Goal: Transaction & Acquisition: Book appointment/travel/reservation

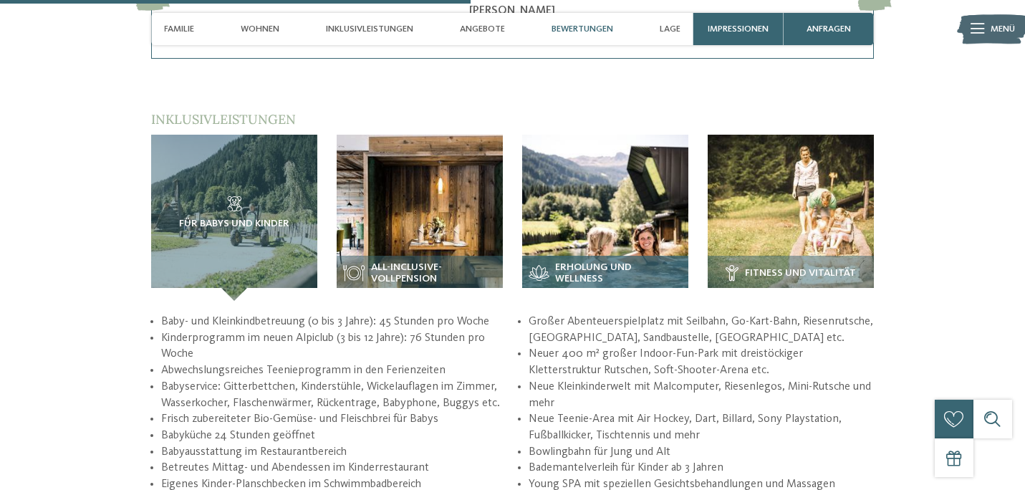
scroll to position [2223, 0]
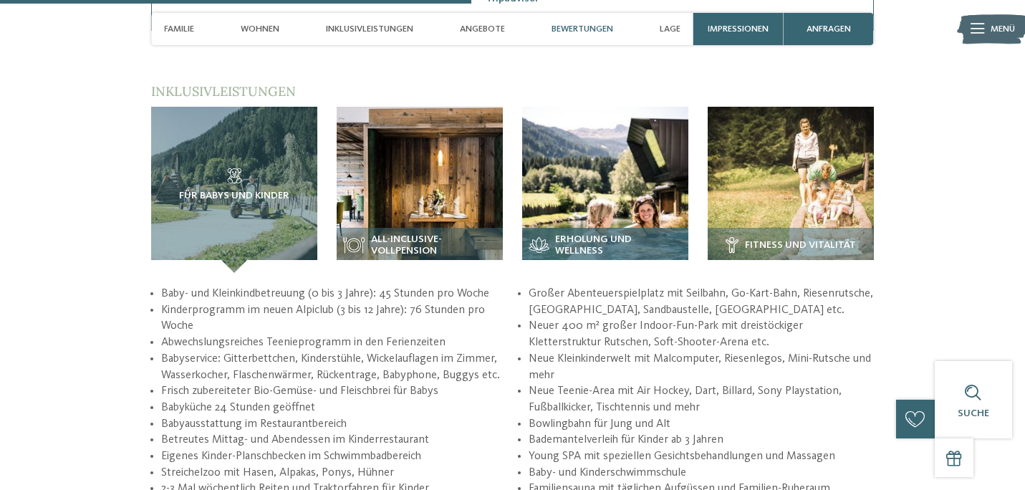
click at [615, 234] on span "Erholung und Wellness" at bounding box center [618, 245] width 127 height 23
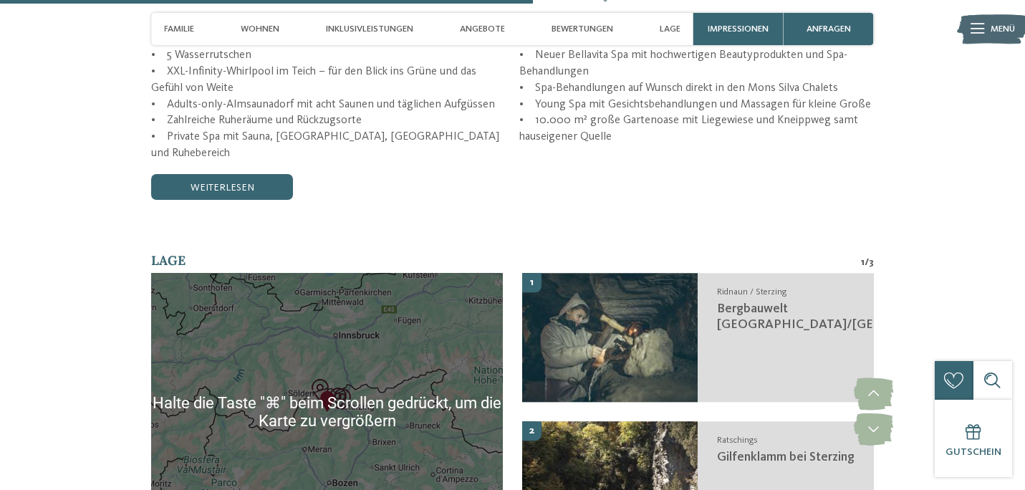
scroll to position [2546, 0]
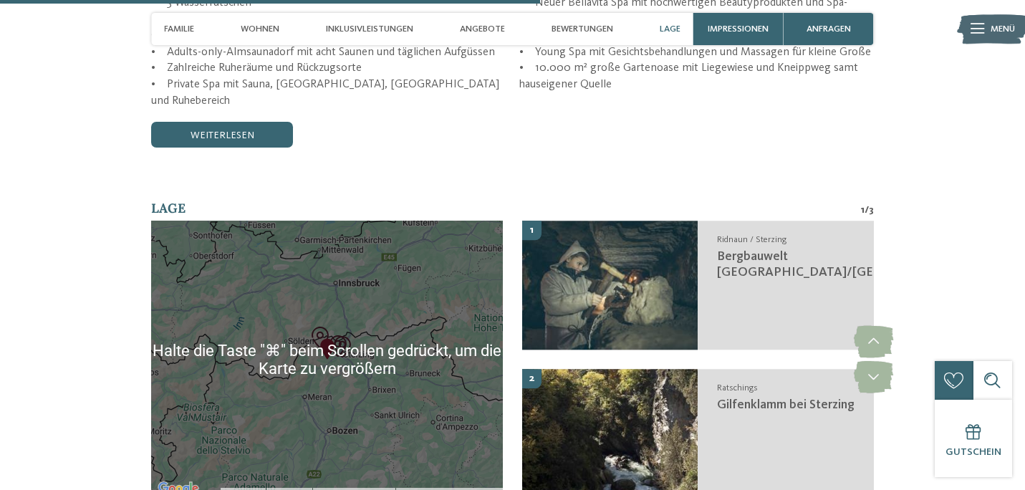
click at [341, 336] on img "Burg Reifenstein" at bounding box center [342, 346] width 21 height 21
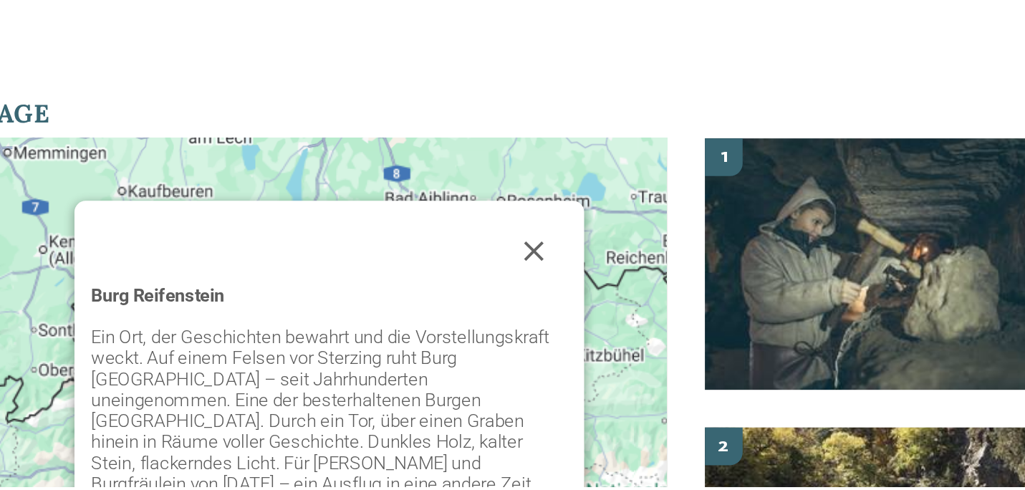
scroll to position [2562, 0]
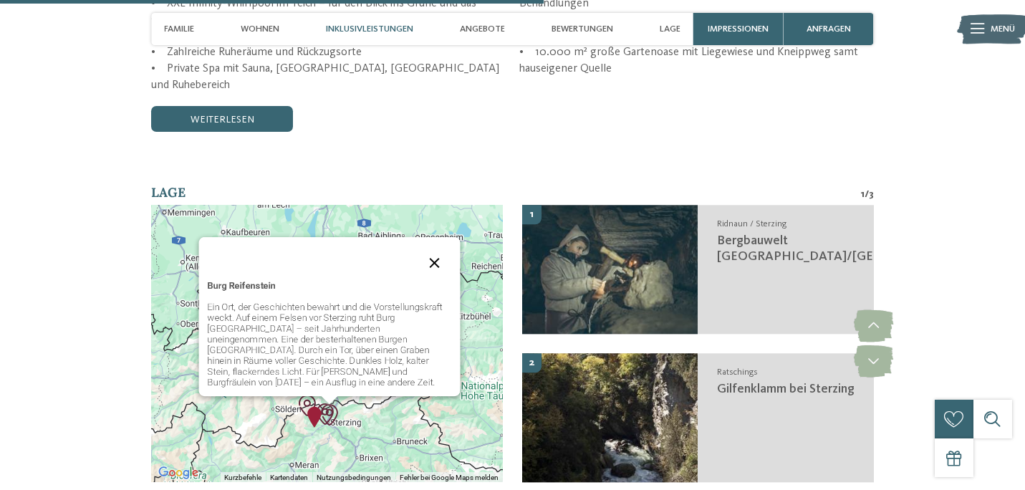
click at [439, 246] on button "Schließen" at bounding box center [434, 263] width 34 height 34
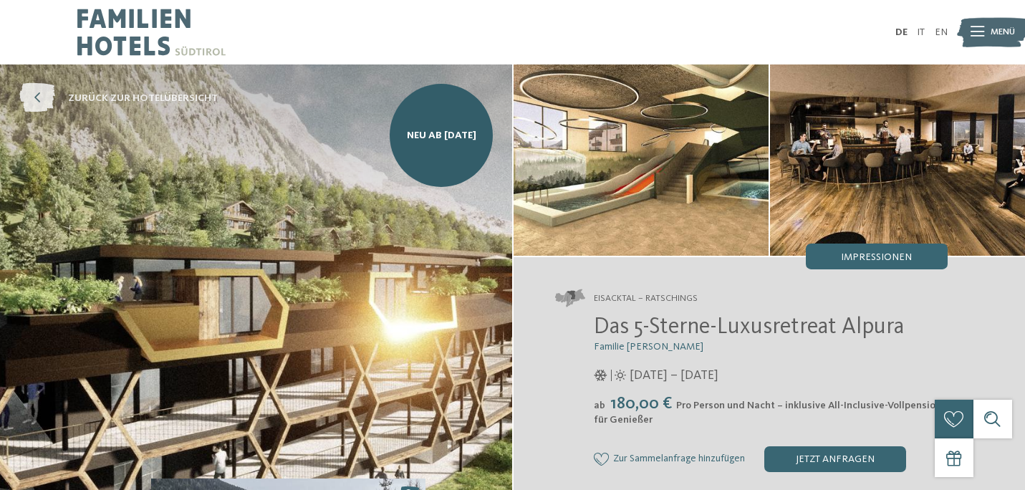
scroll to position [0, 0]
click at [112, 27] on img at bounding box center [151, 32] width 148 height 64
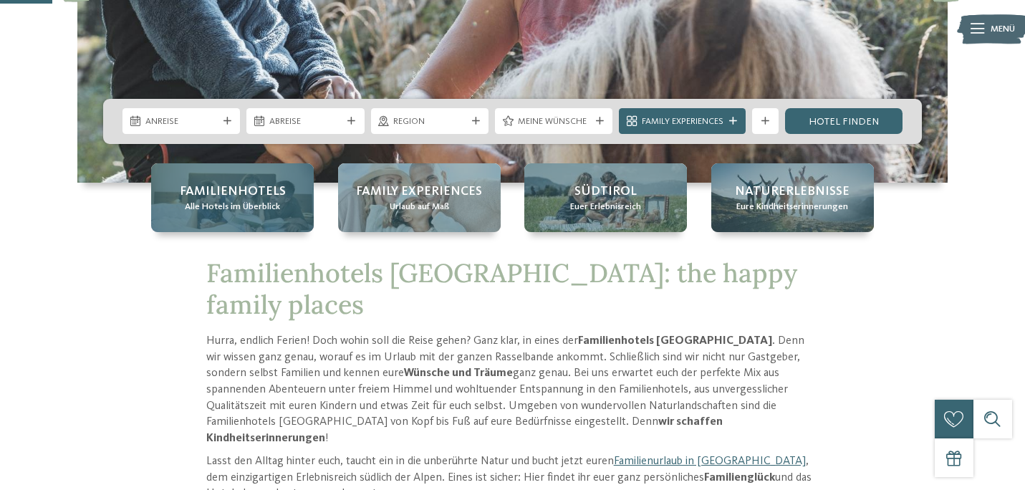
scroll to position [278, 0]
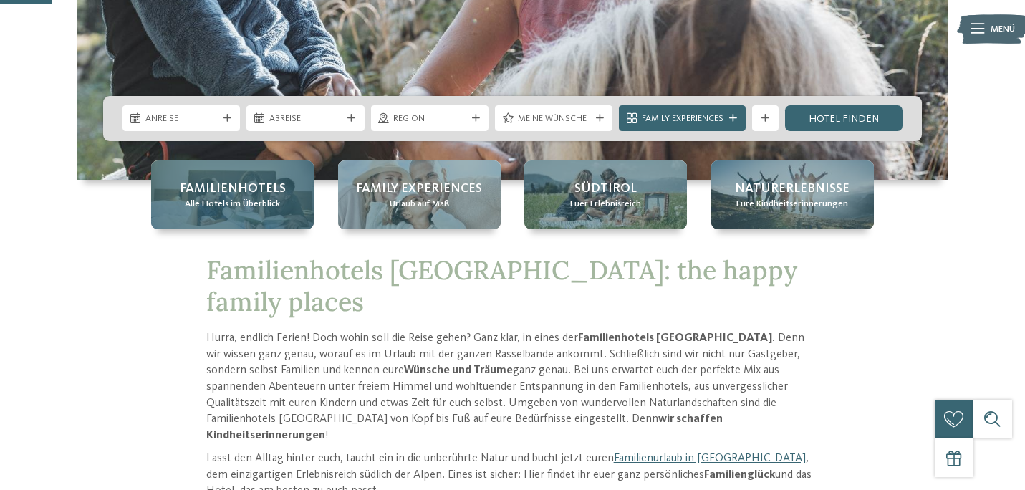
click at [252, 190] on span "Familienhotels" at bounding box center [233, 189] width 106 height 18
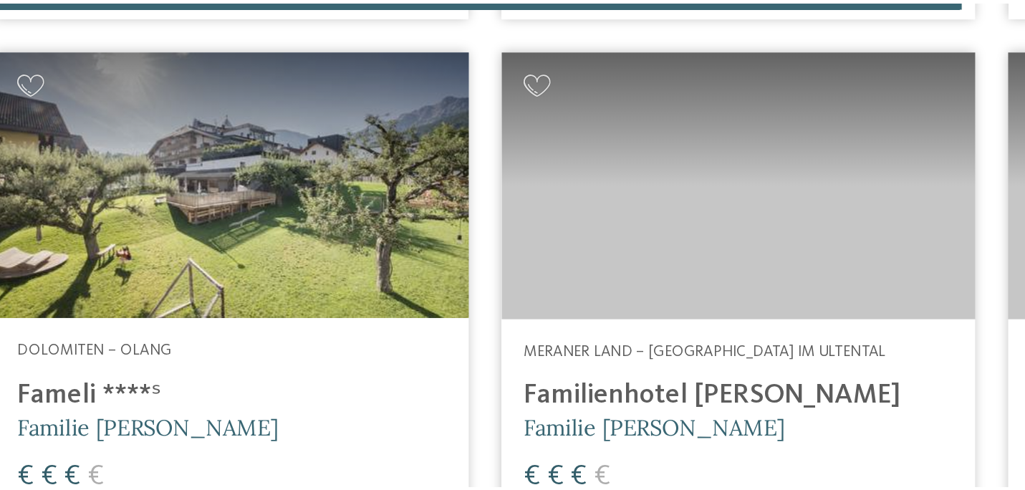
scroll to position [2784, 0]
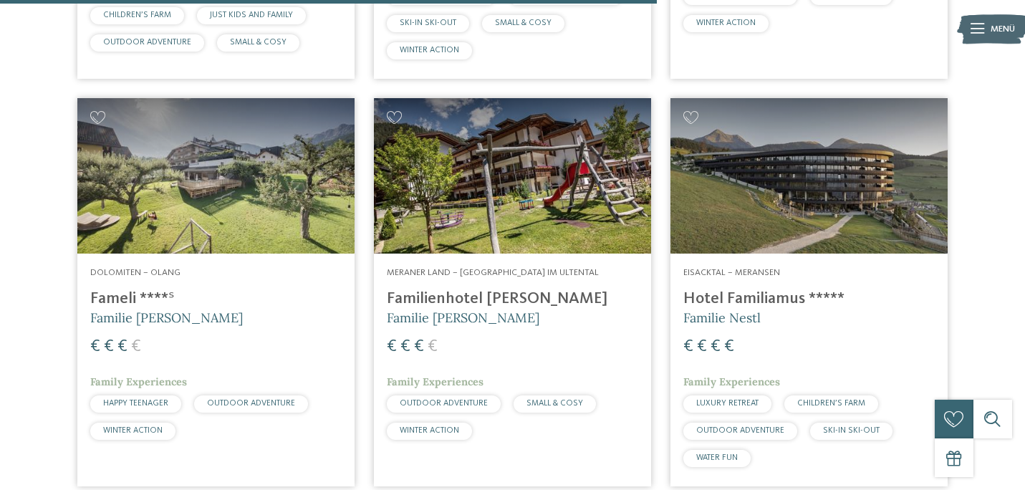
click at [115, 289] on h4 "Fameli ****ˢ" at bounding box center [215, 298] width 251 height 19
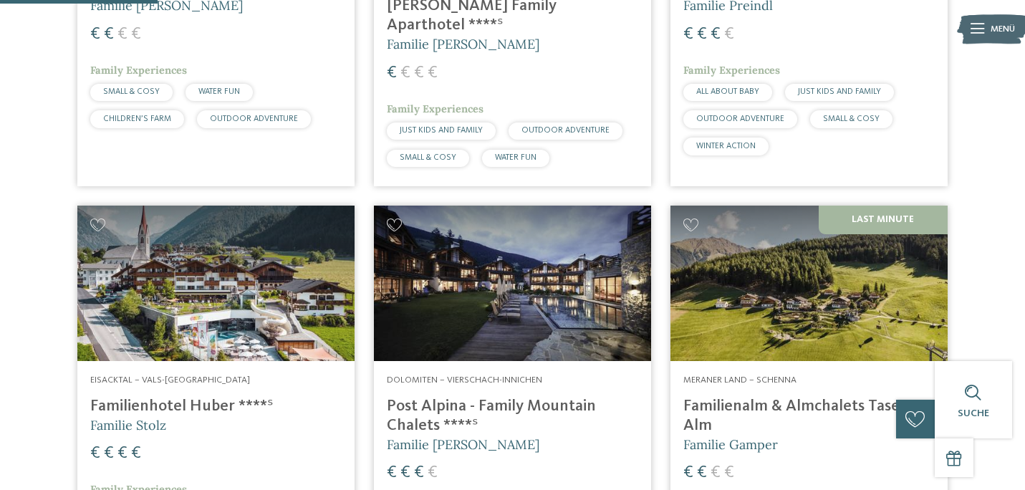
scroll to position [696, 0]
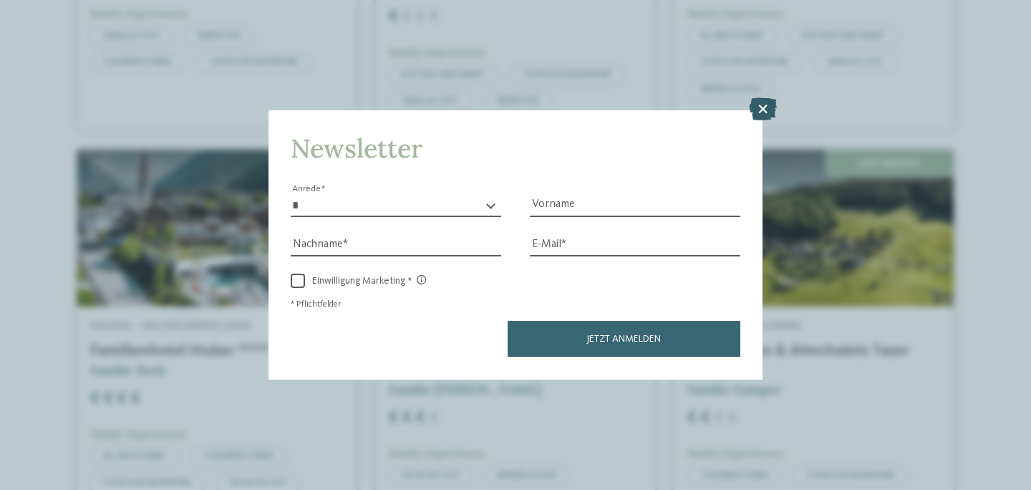
click at [761, 98] on icon at bounding box center [763, 109] width 28 height 23
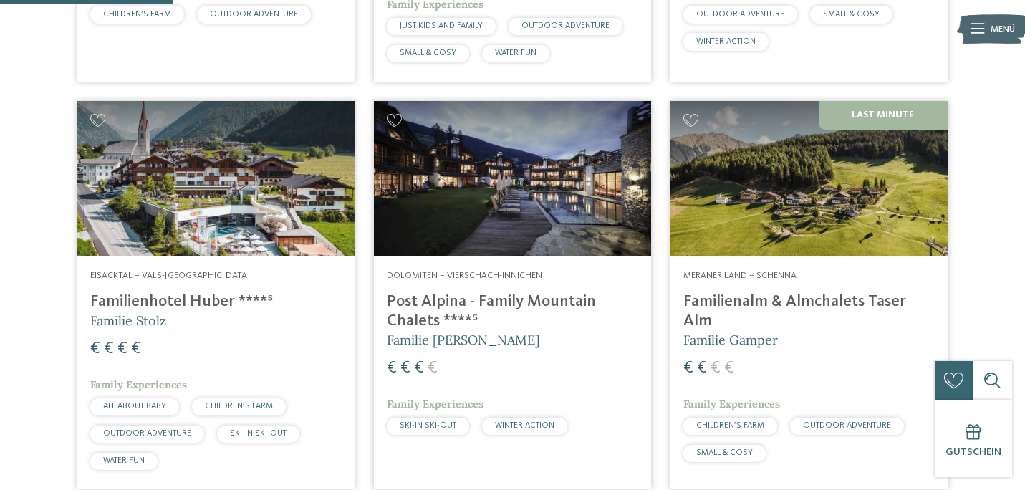
scroll to position [745, 0]
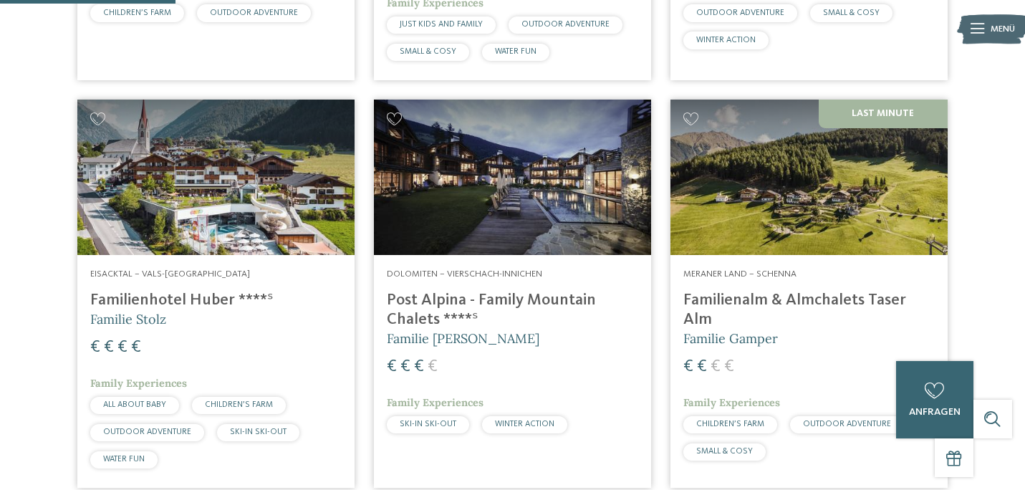
click at [789, 291] on h4 "Familienalm & Almchalets Taser Alm" at bounding box center [808, 310] width 251 height 39
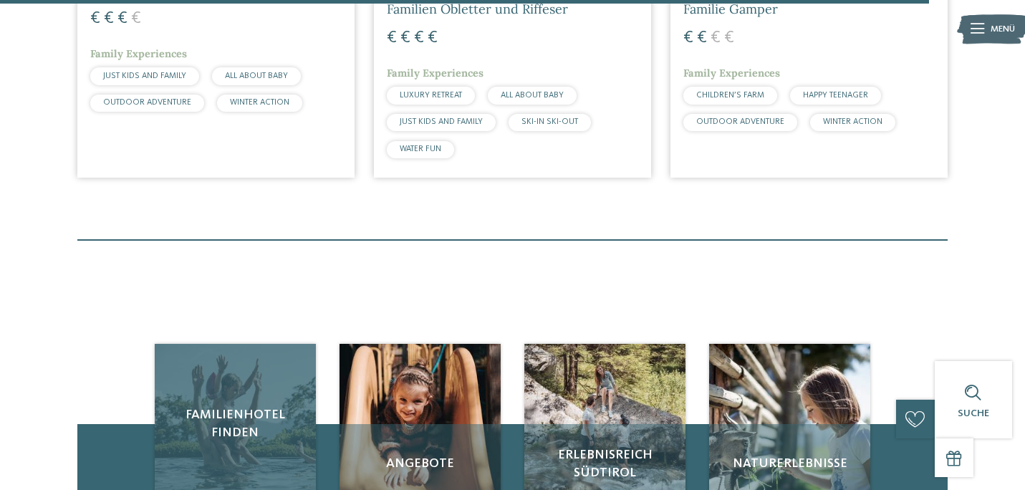
scroll to position [3964, 0]
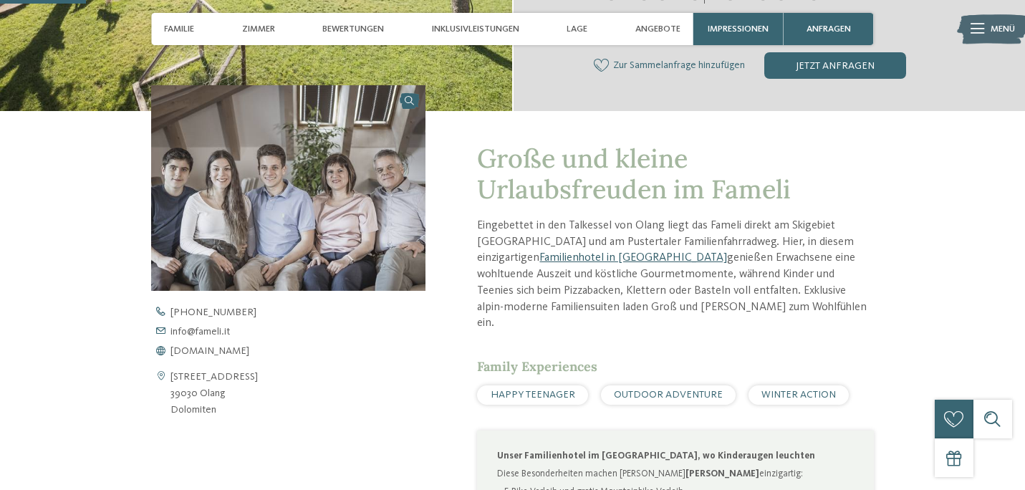
scroll to position [535, 0]
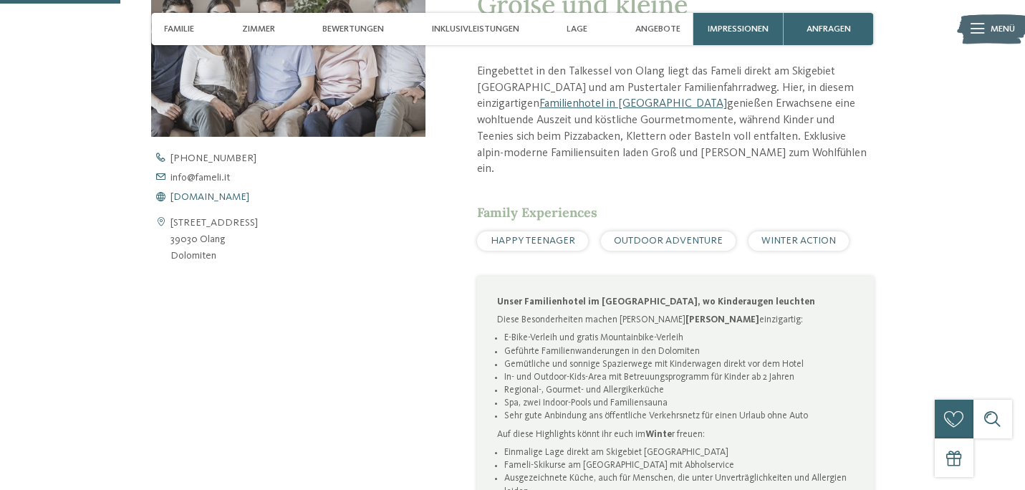
click at [186, 192] on span "www.fameli.it" at bounding box center [209, 197] width 79 height 10
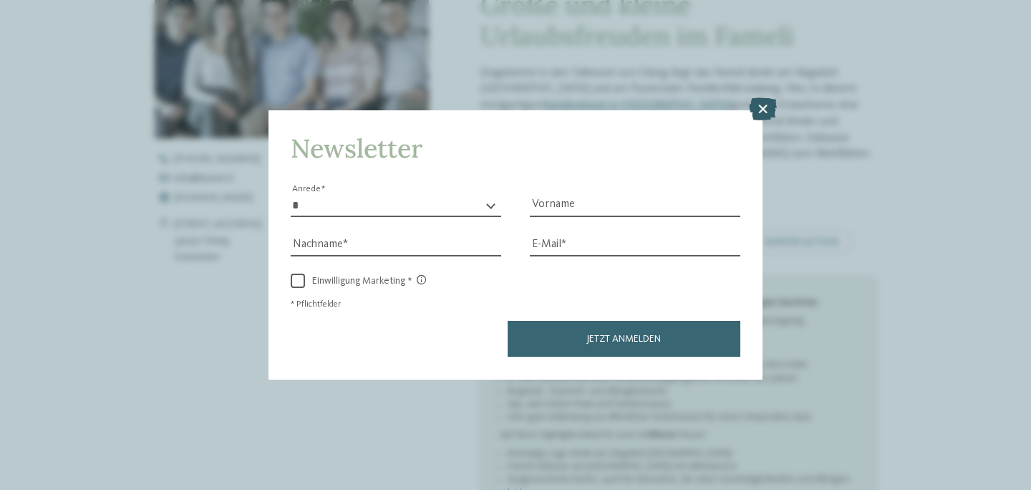
click at [764, 98] on icon at bounding box center [763, 109] width 28 height 23
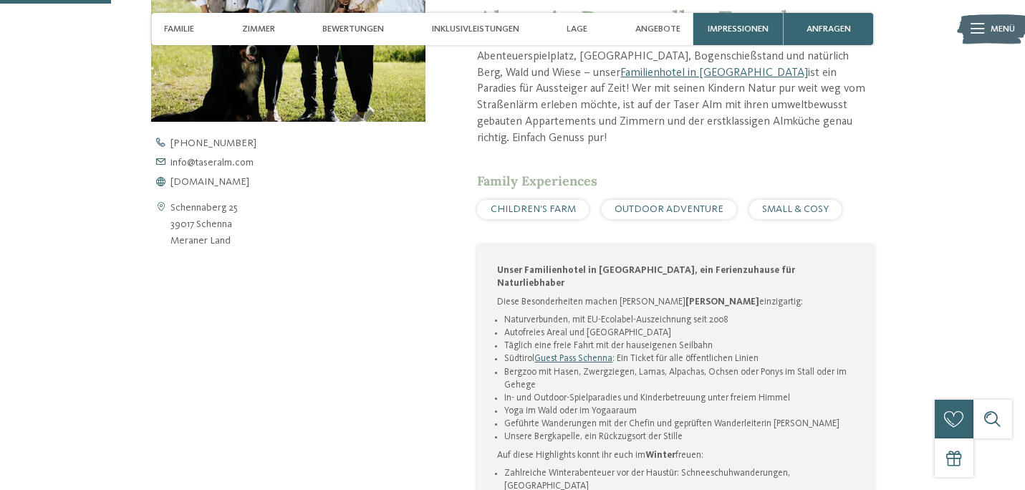
scroll to position [552, 0]
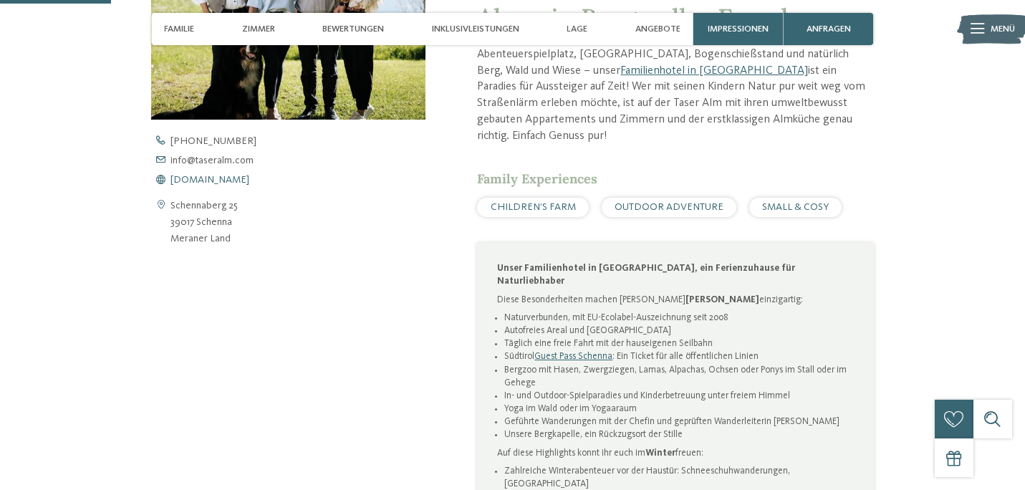
click at [222, 176] on span "[DOMAIN_NAME]" at bounding box center [209, 180] width 79 height 10
